Goal: Transaction & Acquisition: Purchase product/service

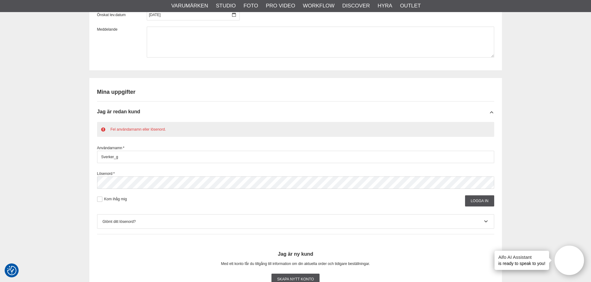
scroll to position [589, 0]
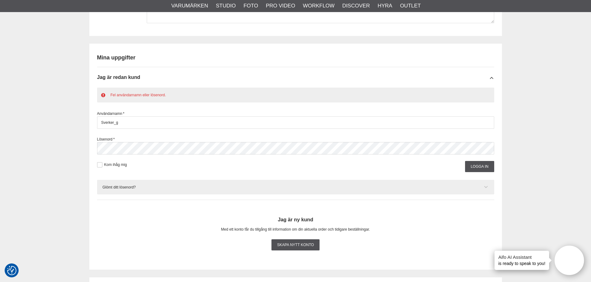
click at [189, 189] on div "Glömt ditt lösenord?" at bounding box center [295, 188] width 386 height 6
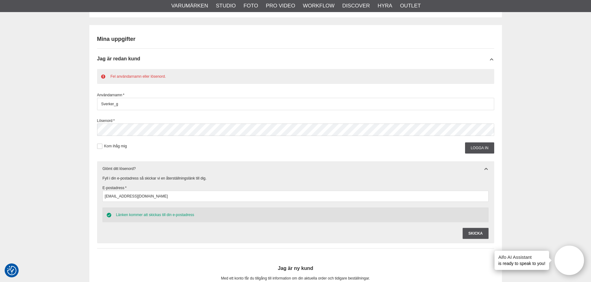
scroll to position [651, 0]
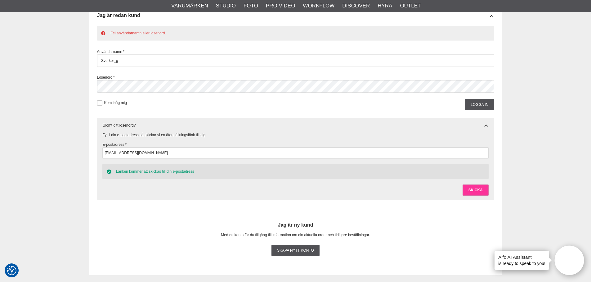
click at [473, 189] on input "Skicka" at bounding box center [475, 190] width 26 height 11
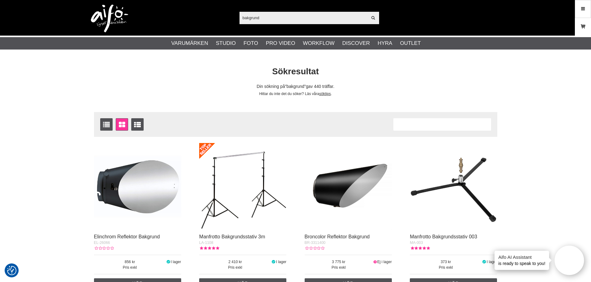
click at [580, 28] on icon at bounding box center [583, 26] width 6 height 7
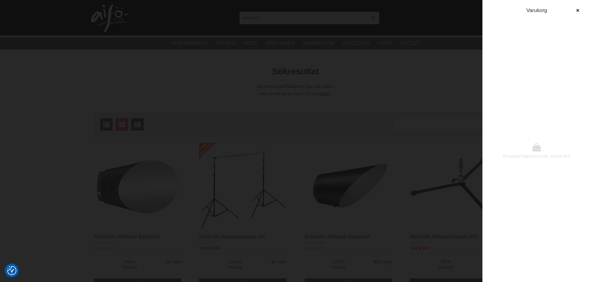
click at [440, 21] on div at bounding box center [295, 141] width 591 height 282
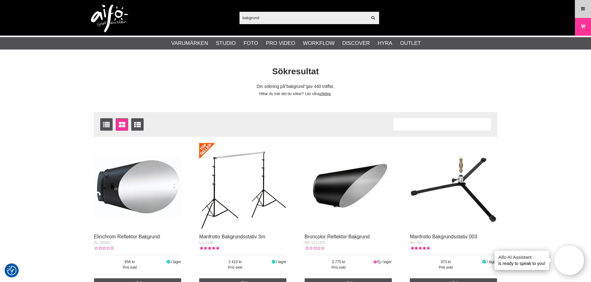
click at [580, 7] on icon at bounding box center [583, 9] width 6 height 7
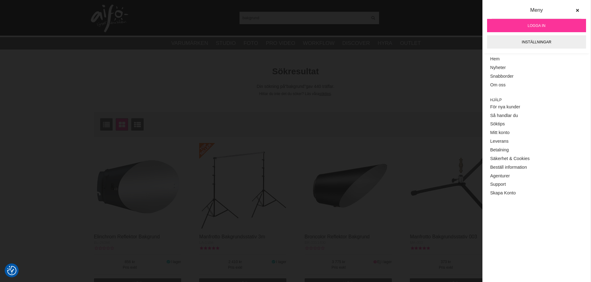
click at [531, 25] on span "Logga in" at bounding box center [536, 26] width 18 height 6
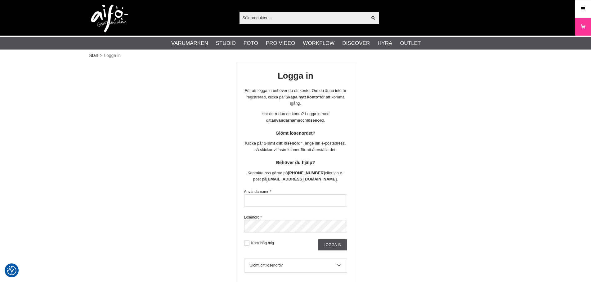
checkbox input "true"
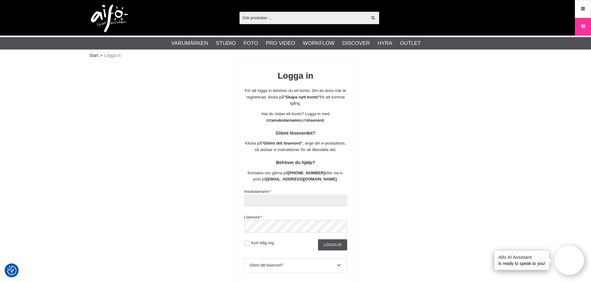
click at [298, 205] on input "text" at bounding box center [295, 201] width 103 height 12
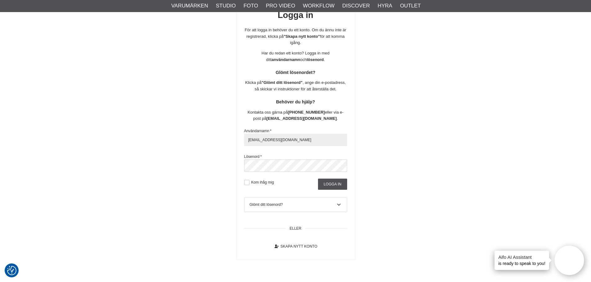
scroll to position [62, 0]
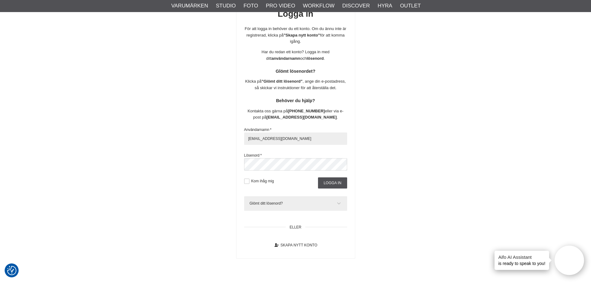
type input "sverker_gille@yahoo.se"
click at [340, 204] on icon at bounding box center [338, 204] width 5 height 6
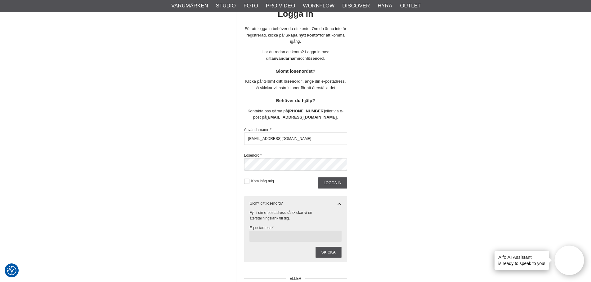
click at [290, 237] on input "text" at bounding box center [295, 236] width 92 height 11
type input "sverker_gille@yahoo.se"
click at [328, 254] on input "Skicka" at bounding box center [328, 252] width 26 height 11
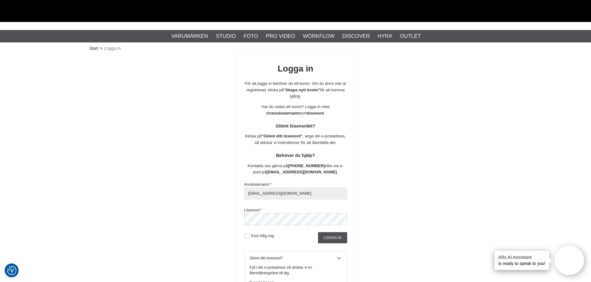
scroll to position [0, 0]
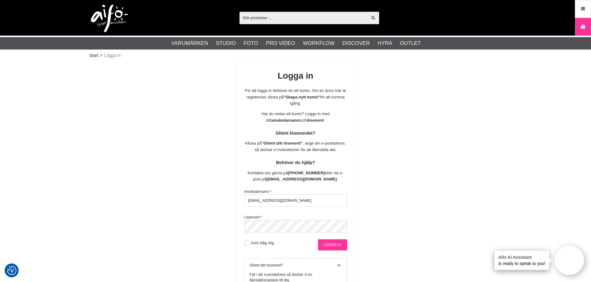
click at [343, 245] on input "Logga in" at bounding box center [332, 245] width 29 height 11
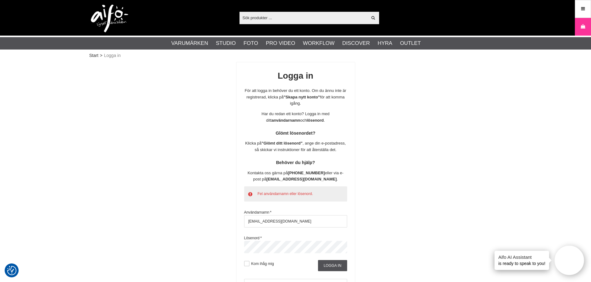
click at [229, 251] on div "Logga in För att logga in behöver du ett konto. Om du ännu inte är registrerad,…" at bounding box center [295, 202] width 412 height 280
click at [340, 268] on input "Logga in" at bounding box center [332, 265] width 29 height 11
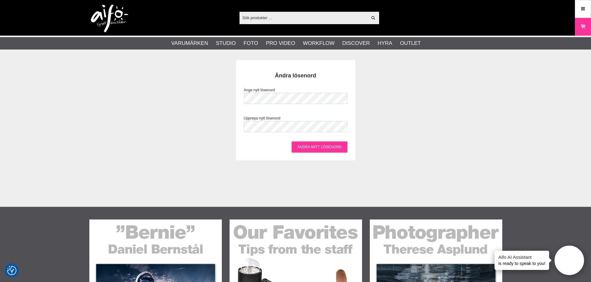
click at [341, 146] on input "Ändra mitt lösenord" at bounding box center [319, 147] width 56 height 11
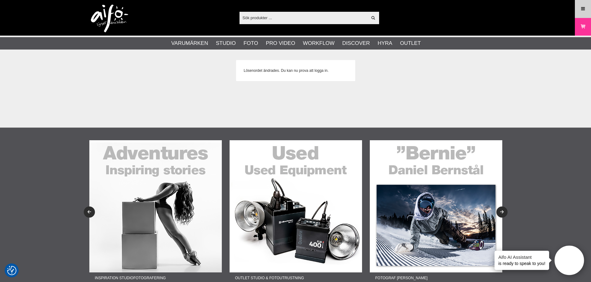
click at [582, 11] on icon at bounding box center [583, 9] width 6 height 7
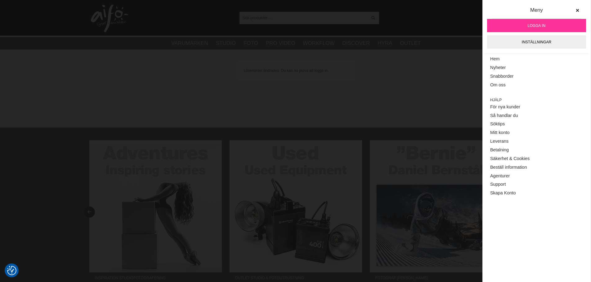
click at [535, 24] on span "Logga in" at bounding box center [536, 26] width 18 height 6
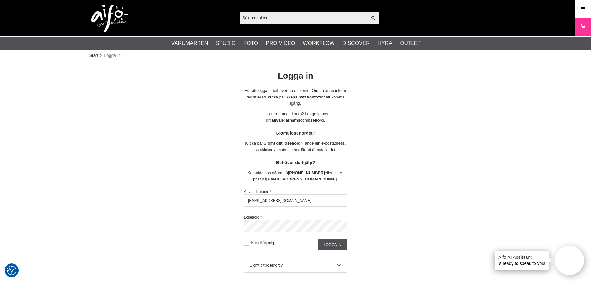
type input "[EMAIL_ADDRESS][DOMAIN_NAME]"
click at [342, 246] on input "Logga in" at bounding box center [332, 245] width 29 height 11
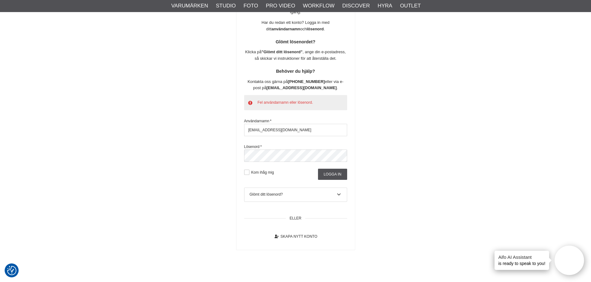
scroll to position [93, 0]
click at [225, 154] on div "Logga in För att logga in behöver du ett konto. Om du ännu inte är registrerad,…" at bounding box center [295, 109] width 412 height 280
click at [343, 171] on input "Logga in" at bounding box center [332, 172] width 29 height 11
click at [383, 154] on div "Logga in För att logga in behöver du ett konto. Om du ännu inte är registrerad,…" at bounding box center [295, 109] width 412 height 280
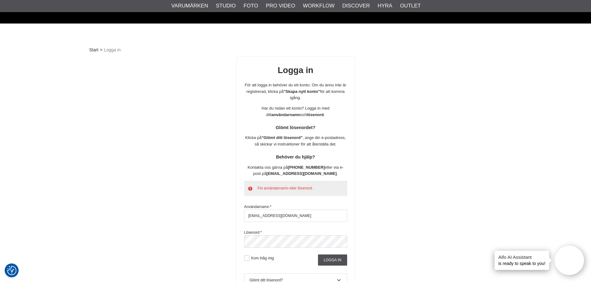
scroll to position [0, 0]
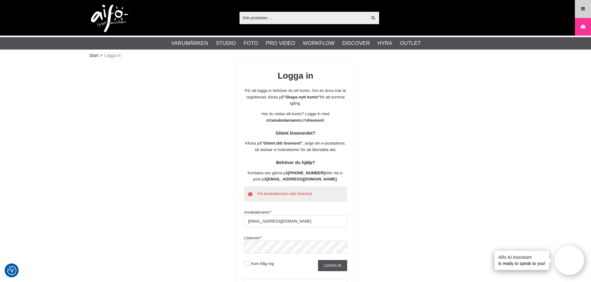
click at [582, 9] on icon at bounding box center [583, 9] width 6 height 7
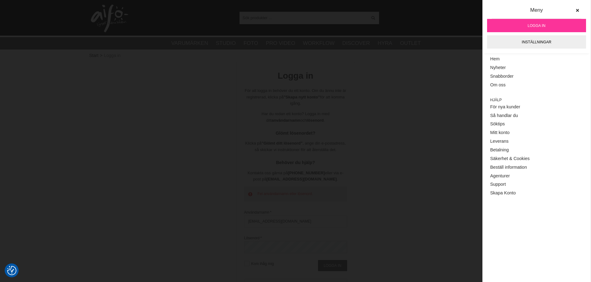
click at [522, 28] on link "Logga in" at bounding box center [536, 25] width 99 height 13
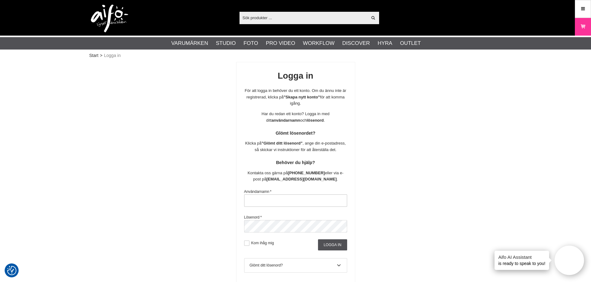
click at [291, 198] on input "text" at bounding box center [295, 201] width 103 height 12
type input "[EMAIL_ADDRESS][DOMAIN_NAME]"
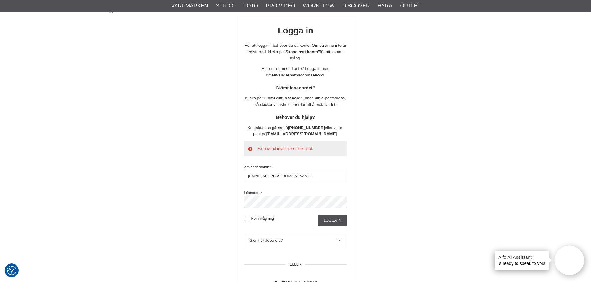
scroll to position [31, 0]
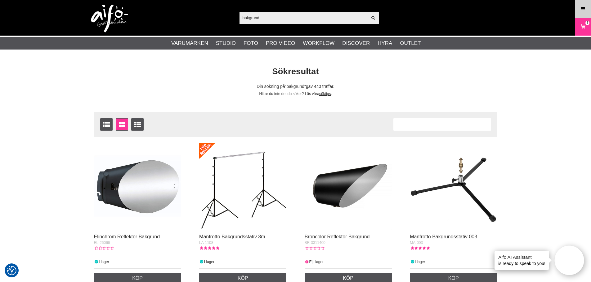
click at [582, 4] on link "Meny" at bounding box center [583, 9] width 16 height 15
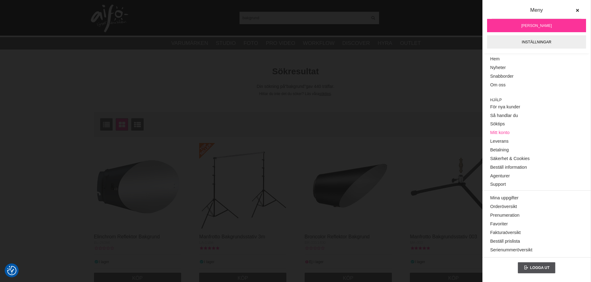
click at [500, 132] on link "Mitt konto" at bounding box center [536, 133] width 93 height 9
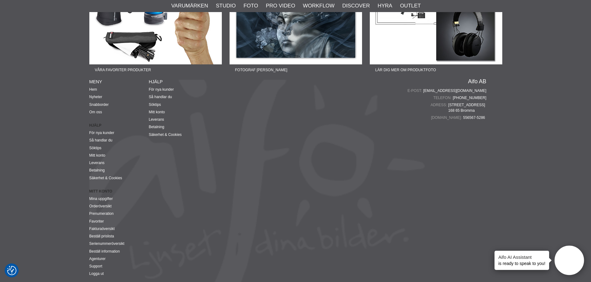
scroll to position [339, 0]
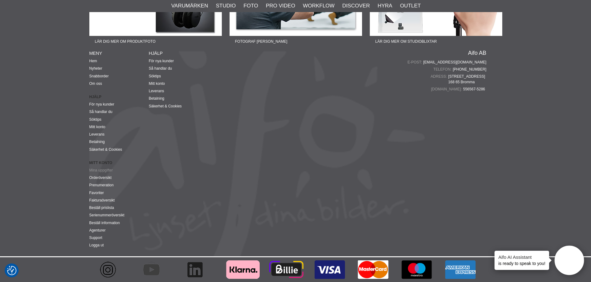
click at [102, 170] on link "Mina uppgifter" at bounding box center [101, 170] width 24 height 4
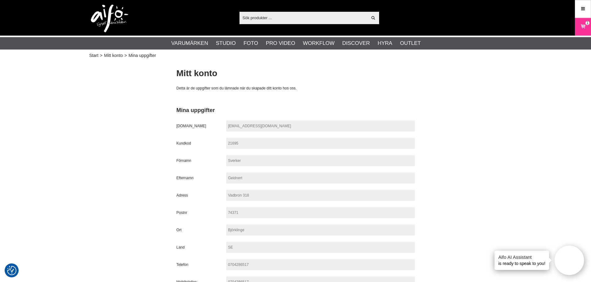
click at [115, 54] on span "Mitt konto" at bounding box center [113, 55] width 19 height 7
click at [91, 56] on link "Start" at bounding box center [93, 55] width 9 height 7
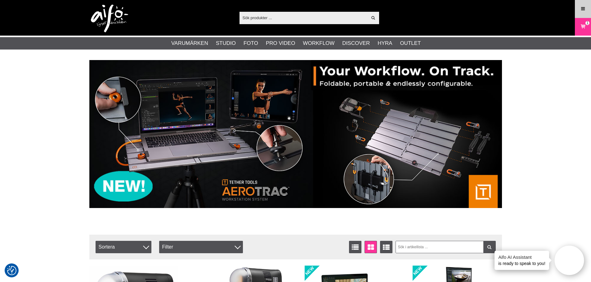
click at [579, 7] on link "Meny" at bounding box center [583, 9] width 16 height 15
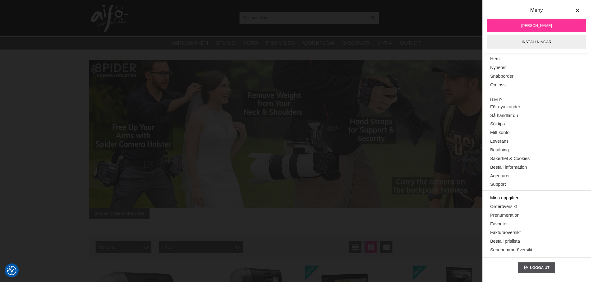
click at [504, 197] on link "Mina uppgifter" at bounding box center [536, 198] width 93 height 9
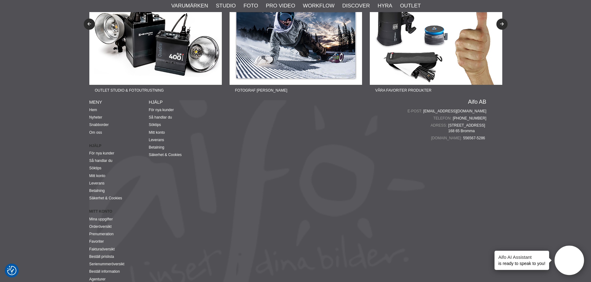
scroll to position [511, 0]
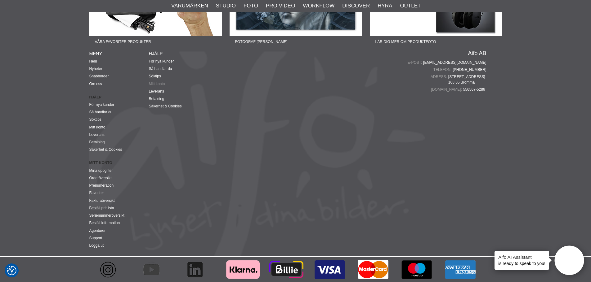
click at [159, 83] on link "Mitt konto" at bounding box center [157, 84] width 16 height 4
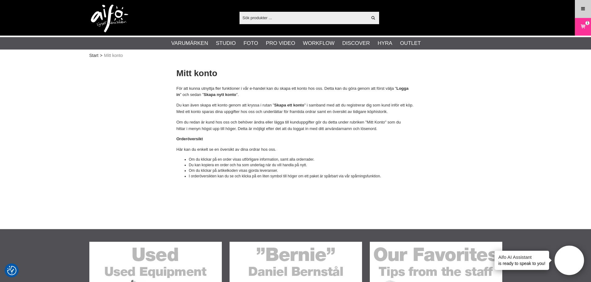
click at [581, 11] on icon at bounding box center [583, 9] width 6 height 7
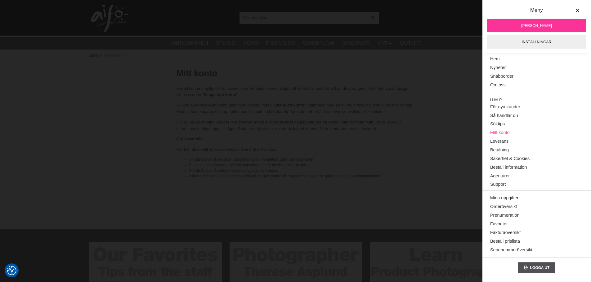
click at [502, 132] on link "Mitt konto" at bounding box center [536, 133] width 93 height 9
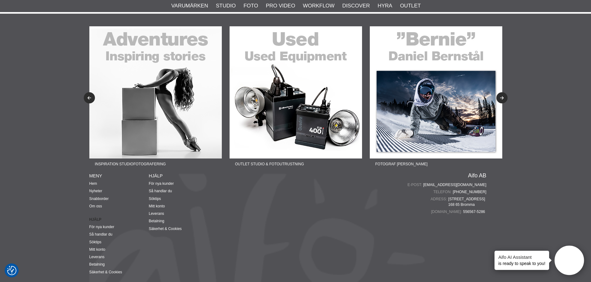
scroll to position [310, 0]
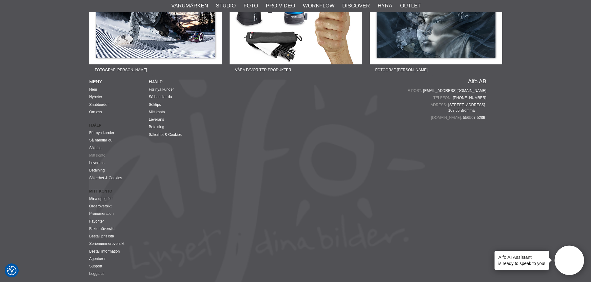
click at [97, 154] on link "Mitt konto" at bounding box center [97, 155] width 16 height 4
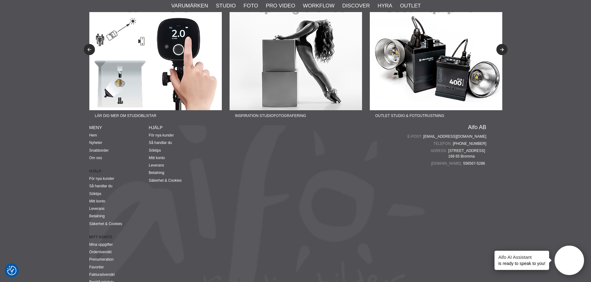
scroll to position [339, 0]
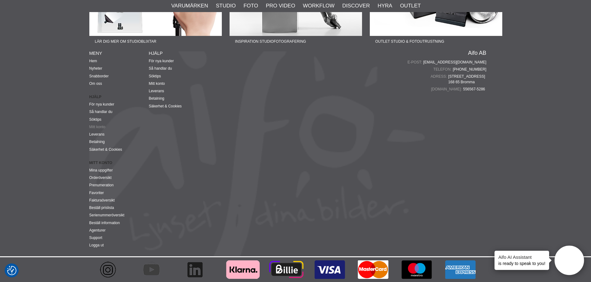
click at [94, 125] on link "Mitt konto" at bounding box center [97, 127] width 16 height 4
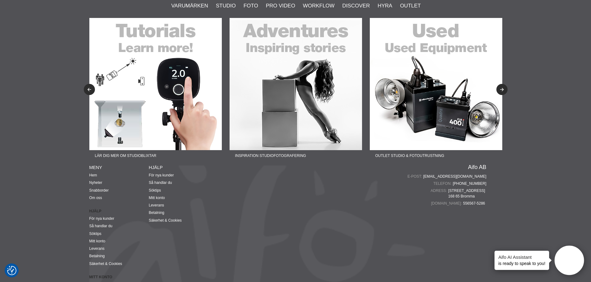
scroll to position [279, 0]
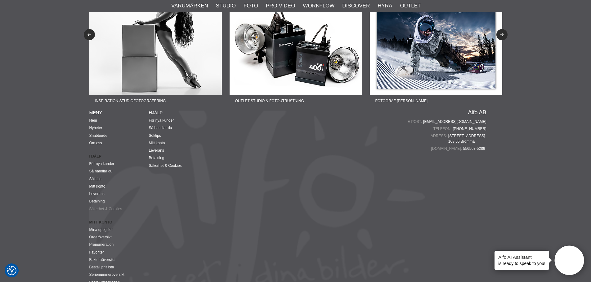
click at [107, 208] on link "Säkerhet & Cookies" at bounding box center [105, 209] width 33 height 4
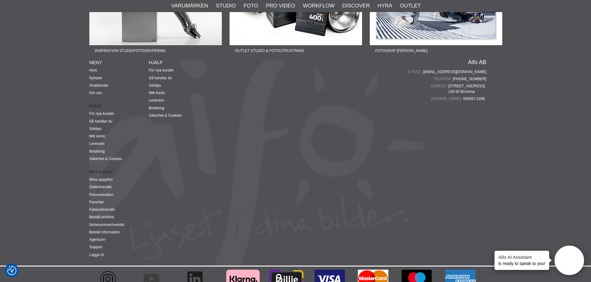
scroll to position [460, 0]
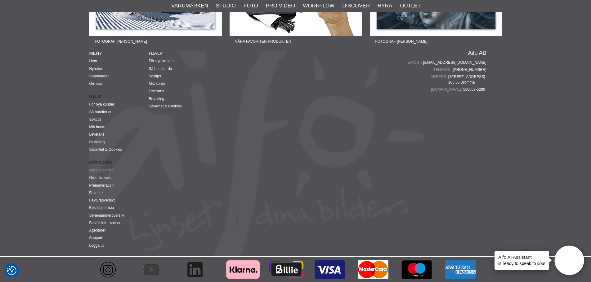
click at [104, 172] on link "Mina uppgifter" at bounding box center [101, 170] width 24 height 4
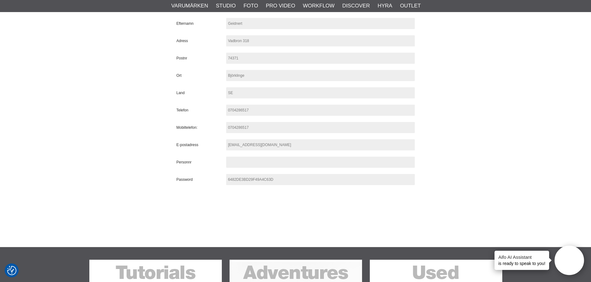
scroll to position [155, 0]
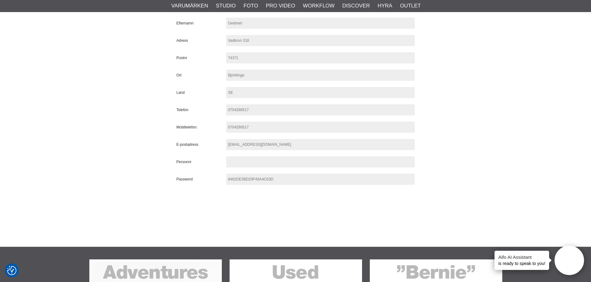
click at [283, 178] on span "6482DE3BD29F49A4C63D" at bounding box center [320, 179] width 189 height 11
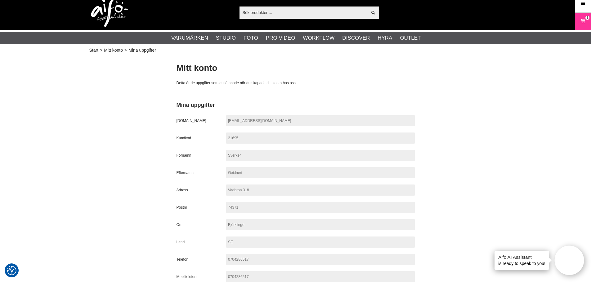
scroll to position [0, 0]
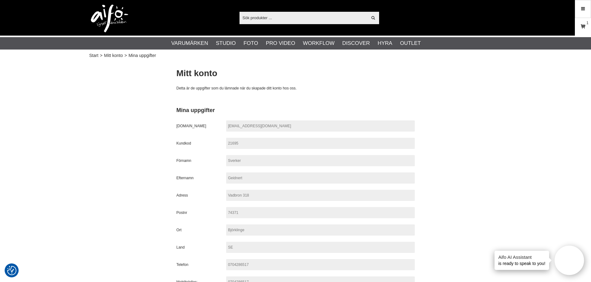
click at [583, 26] on icon at bounding box center [583, 26] width 6 height 7
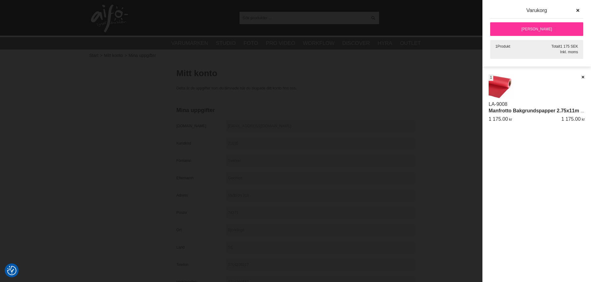
click at [540, 87] on div "LA-9008 Manfrotto Bakgrundspapper 2.75x11m Red st 1 1 175.00 1 175.00" at bounding box center [536, 100] width 96 height 53
click at [538, 111] on link "Manfrotto Bakgrundspapper 2.75x11m Red" at bounding box center [538, 110] width 101 height 5
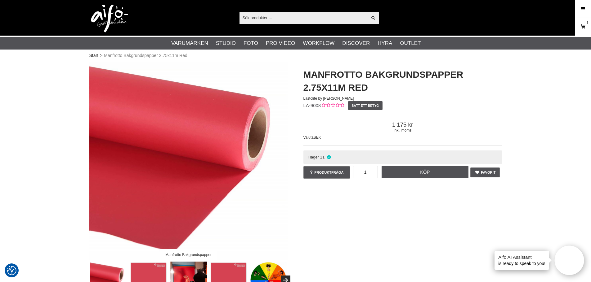
click at [585, 27] on icon at bounding box center [583, 26] width 6 height 7
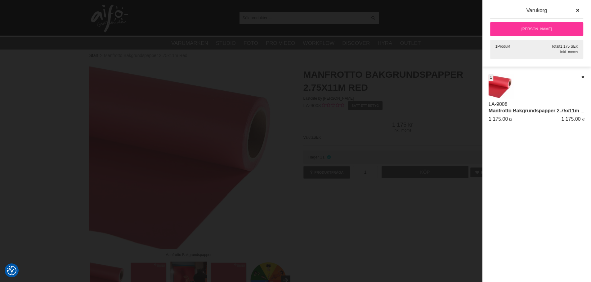
click at [545, 25] on link "[PERSON_NAME]" at bounding box center [536, 29] width 93 height 14
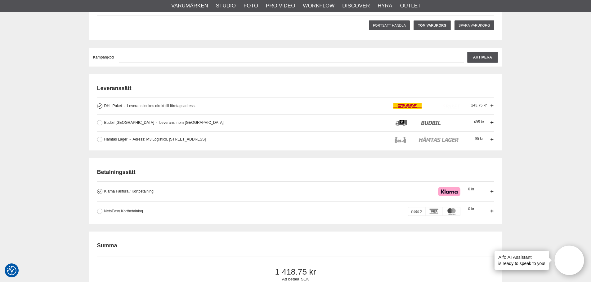
scroll to position [124, 0]
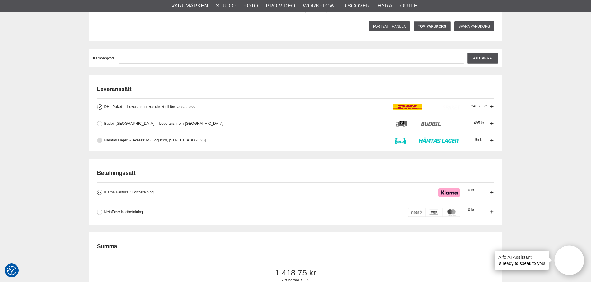
click at [102, 141] on button at bounding box center [99, 140] width 5 height 5
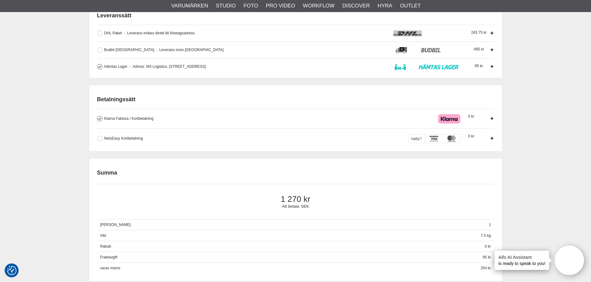
scroll to position [217, 0]
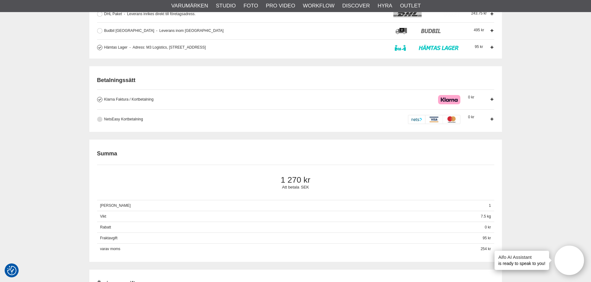
click at [99, 120] on button at bounding box center [99, 119] width 5 height 5
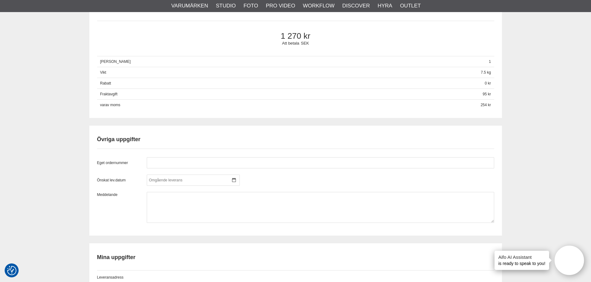
scroll to position [372, 0]
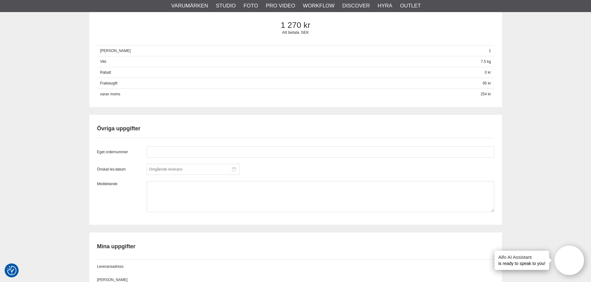
click at [234, 169] on icon at bounding box center [234, 169] width 4 height 4
click at [183, 247] on div "30" at bounding box center [183, 246] width 9 height 9
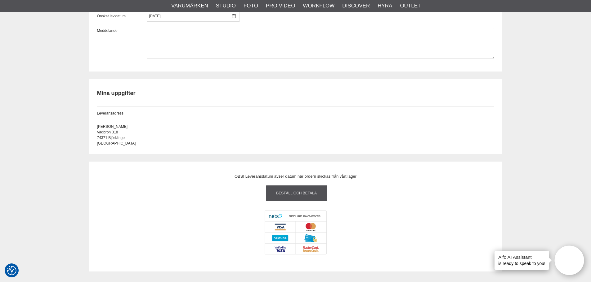
scroll to position [527, 0]
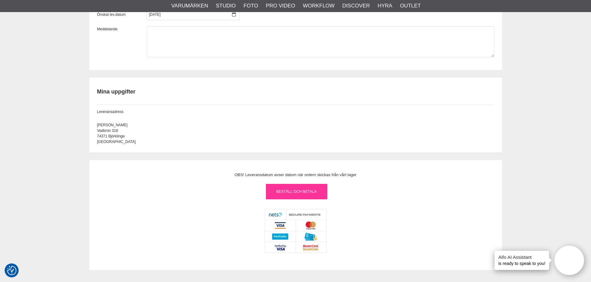
click at [298, 192] on link "Beställ och Betala" at bounding box center [296, 192] width 61 height 16
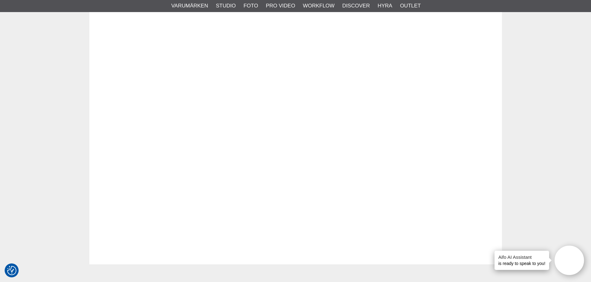
scroll to position [709, 0]
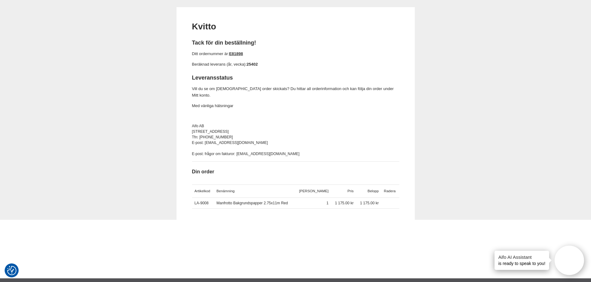
scroll to position [62, 0]
